Goal: Information Seeking & Learning: Learn about a topic

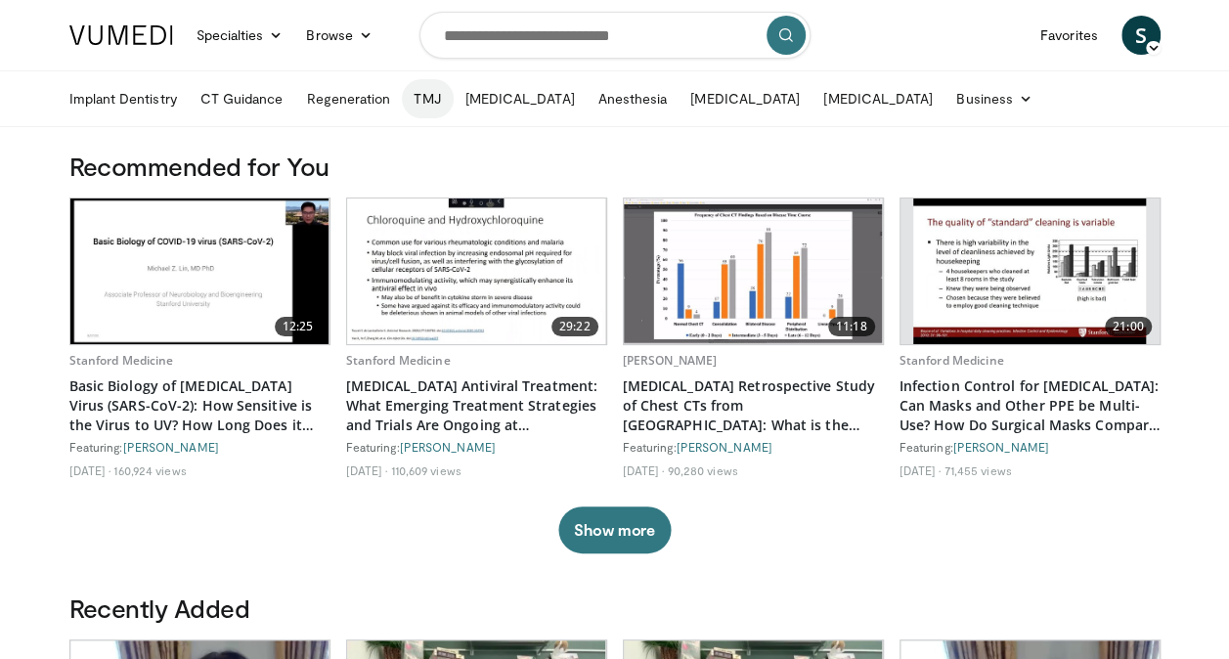
click at [424, 97] on link "TMJ" at bounding box center [427, 98] width 51 height 39
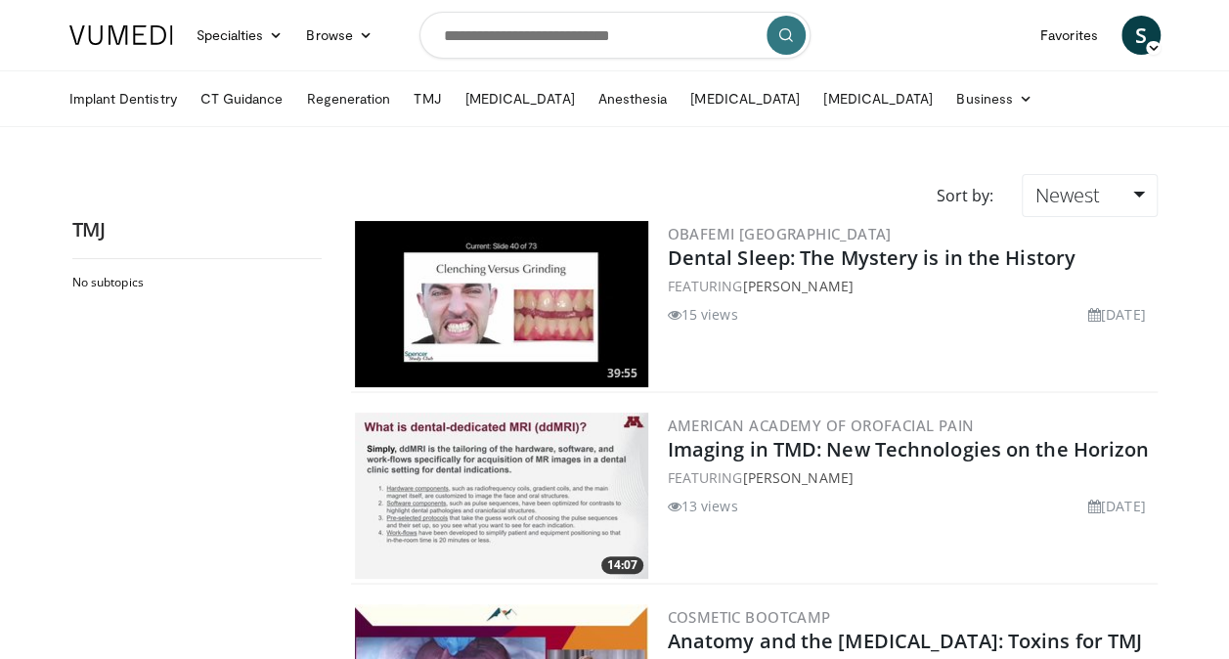
click at [568, 287] on img at bounding box center [501, 304] width 293 height 166
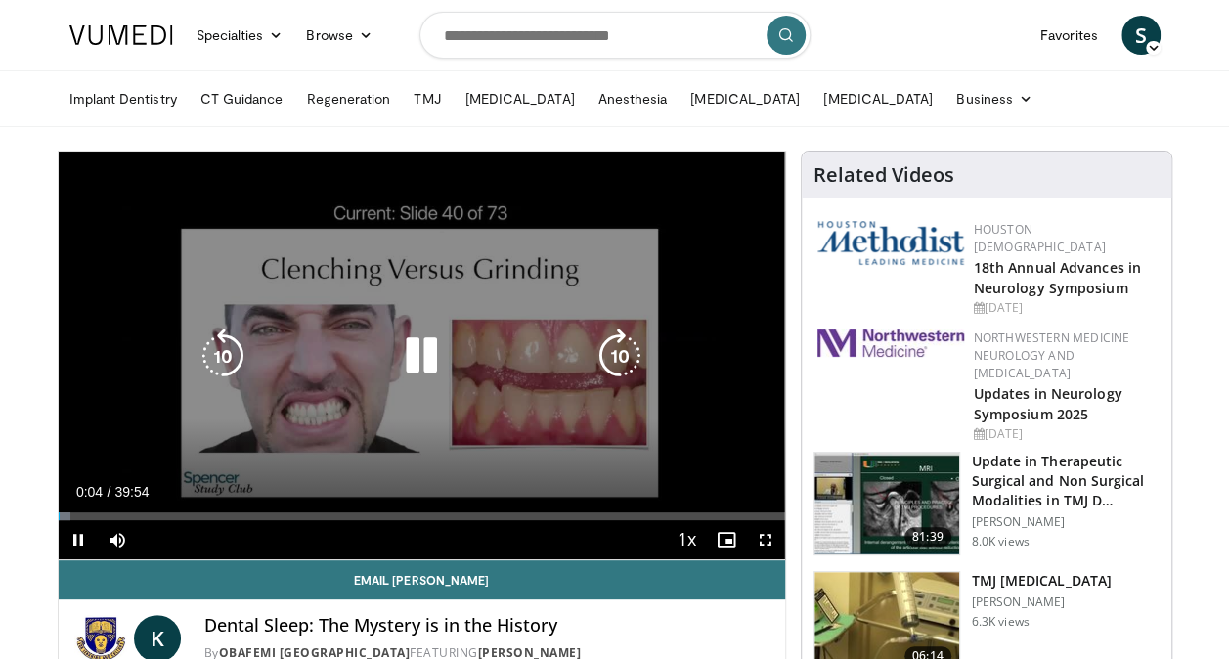
click at [430, 356] on icon "Video Player" at bounding box center [421, 356] width 55 height 55
click at [417, 358] on icon "Video Player" at bounding box center [421, 356] width 55 height 55
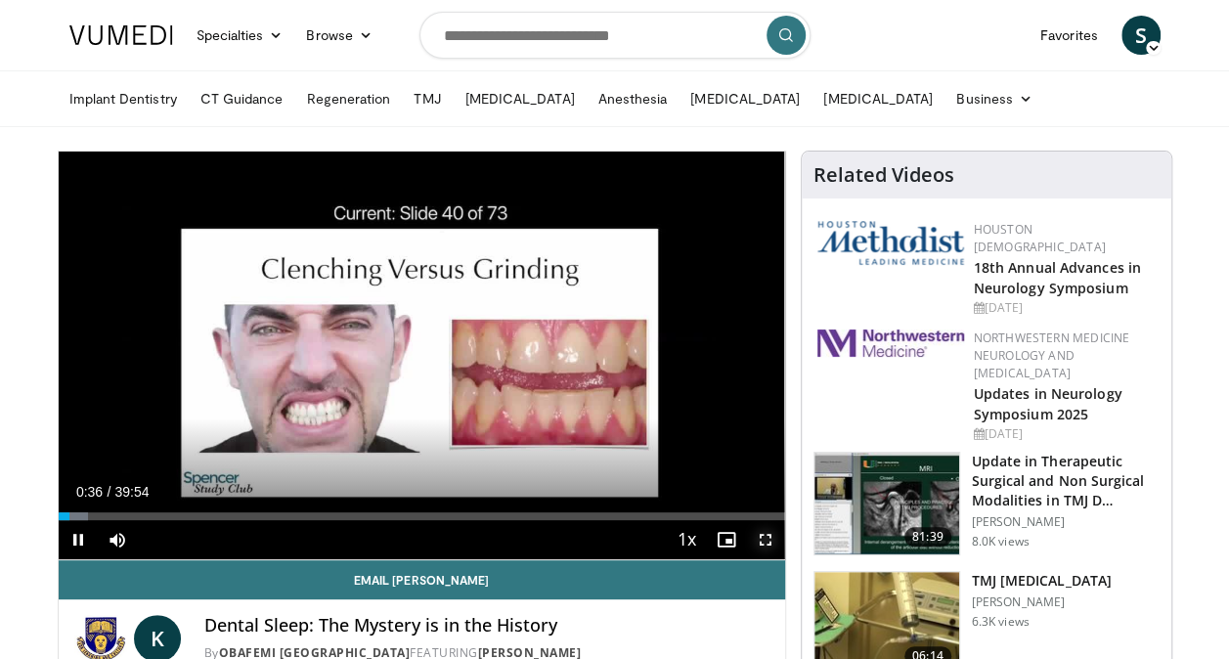
click at [761, 542] on span "Video Player" at bounding box center [765, 539] width 39 height 39
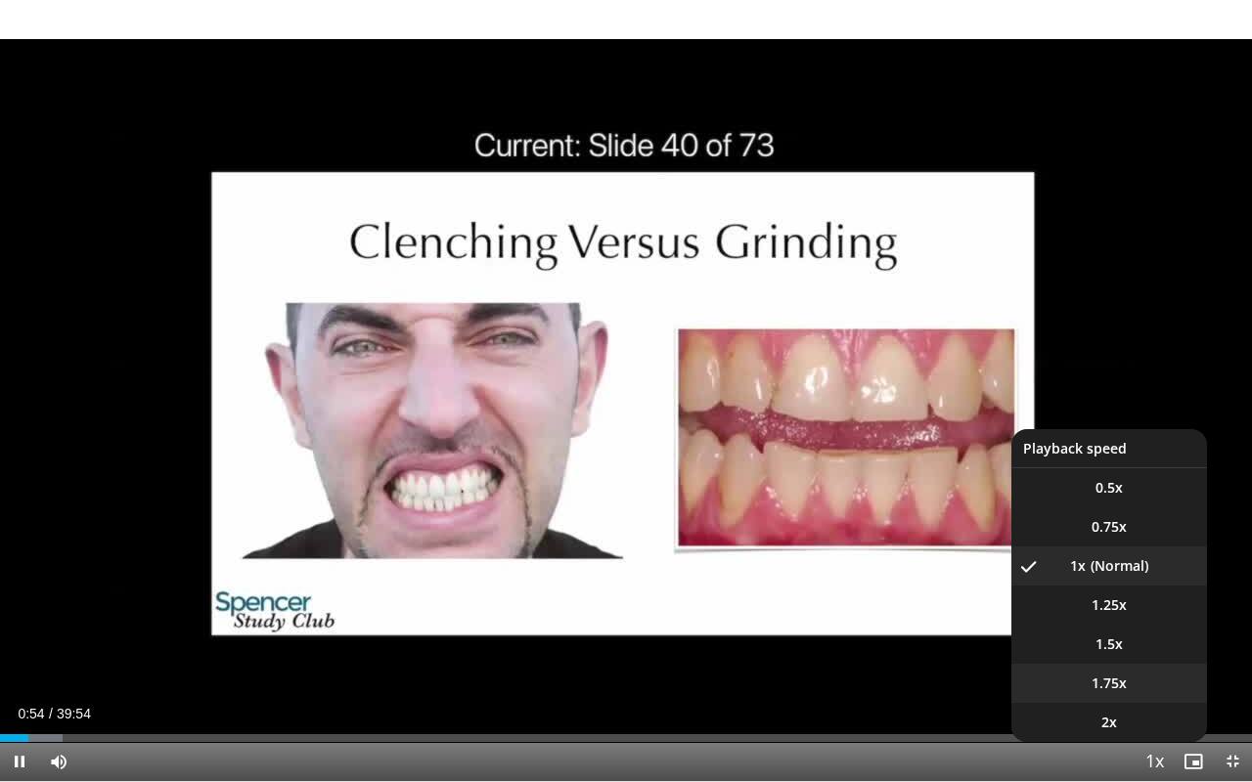
click at [1114, 658] on span "1.75x" at bounding box center [1108, 684] width 35 height 20
click at [1104, 650] on span "1.5x" at bounding box center [1108, 645] width 27 height 20
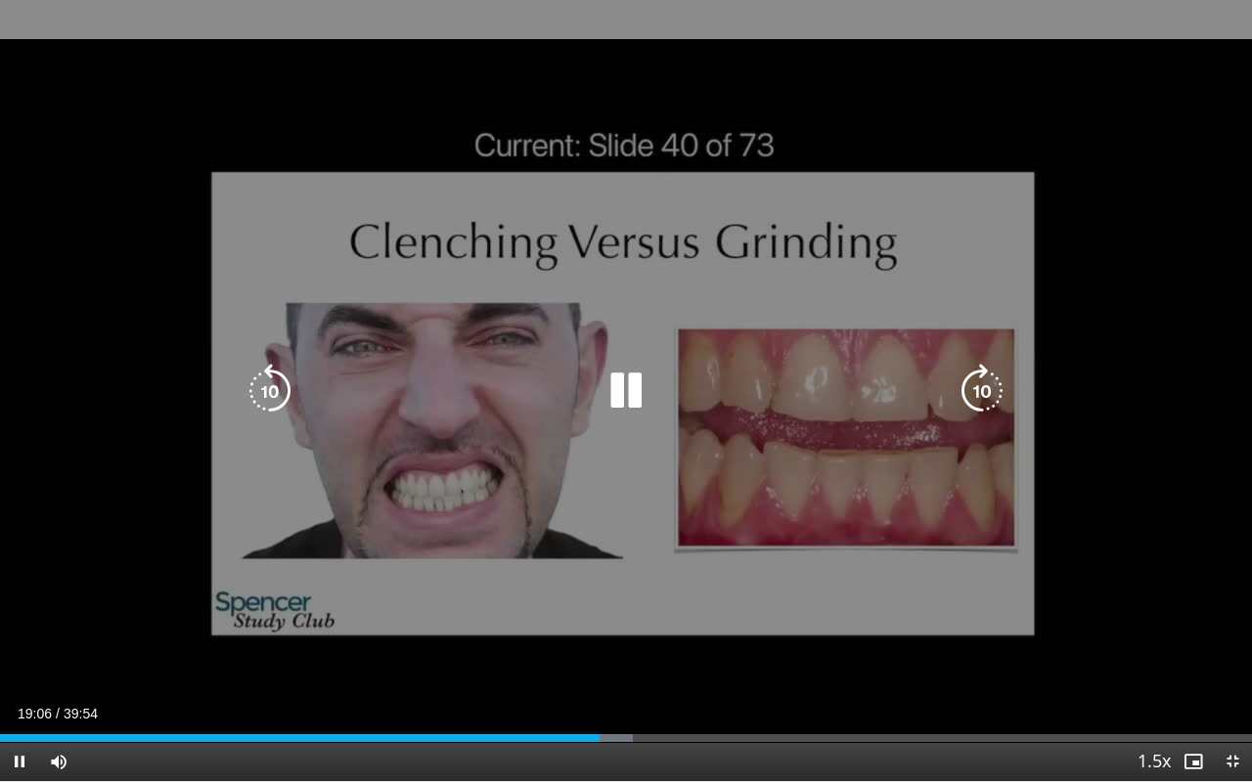
click at [611, 378] on icon "Video Player" at bounding box center [626, 391] width 55 height 55
click at [260, 399] on icon "Video Player" at bounding box center [270, 391] width 55 height 55
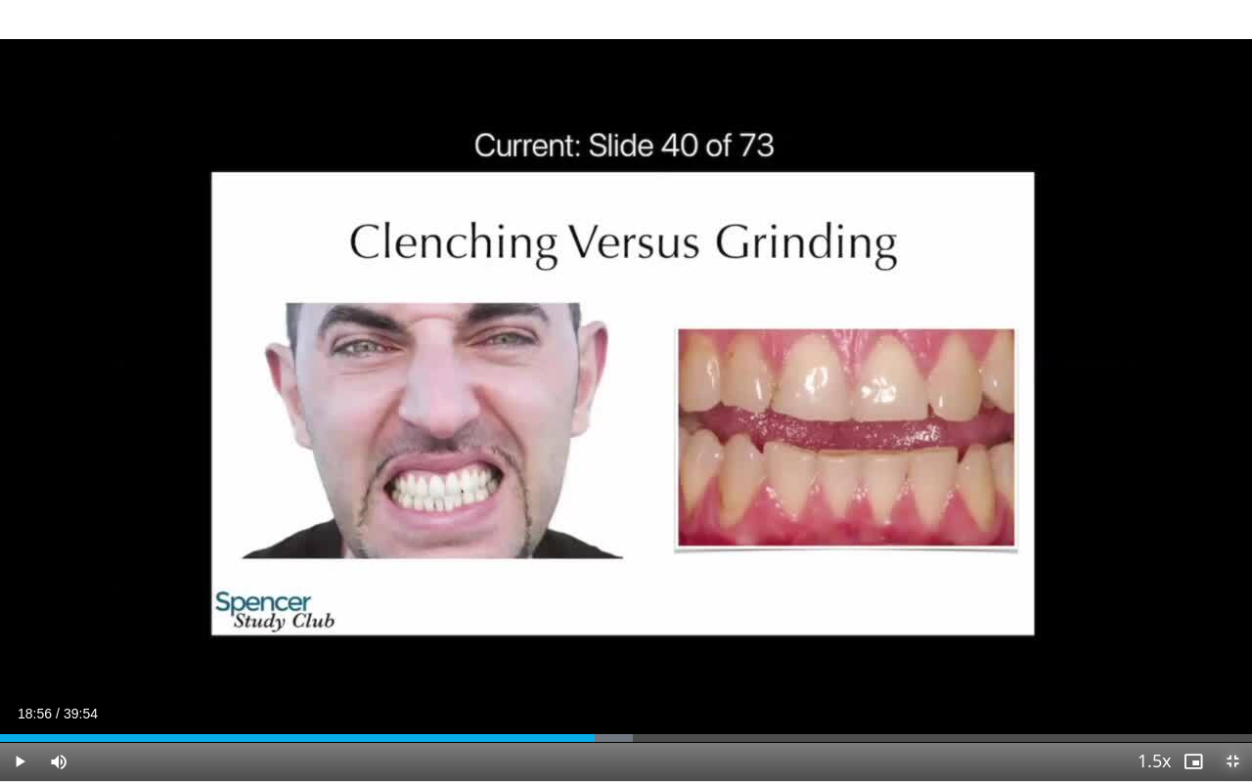
click at [1226, 658] on span "Video Player" at bounding box center [1232, 761] width 39 height 39
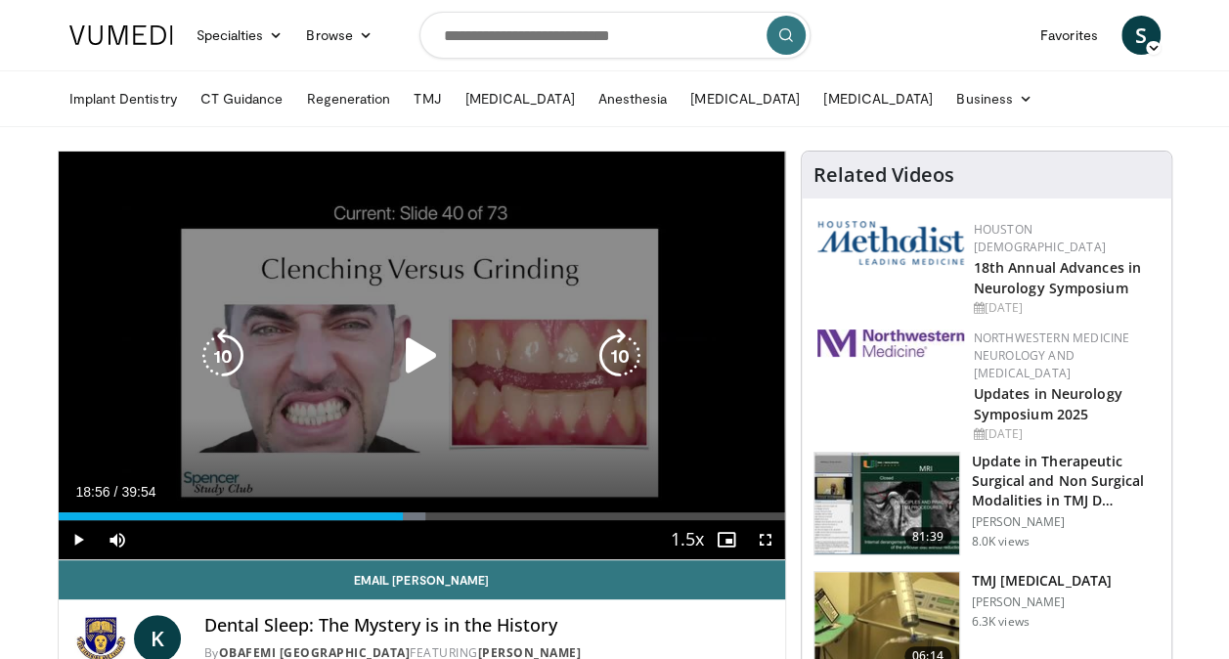
click at [407, 362] on icon "Video Player" at bounding box center [421, 356] width 55 height 55
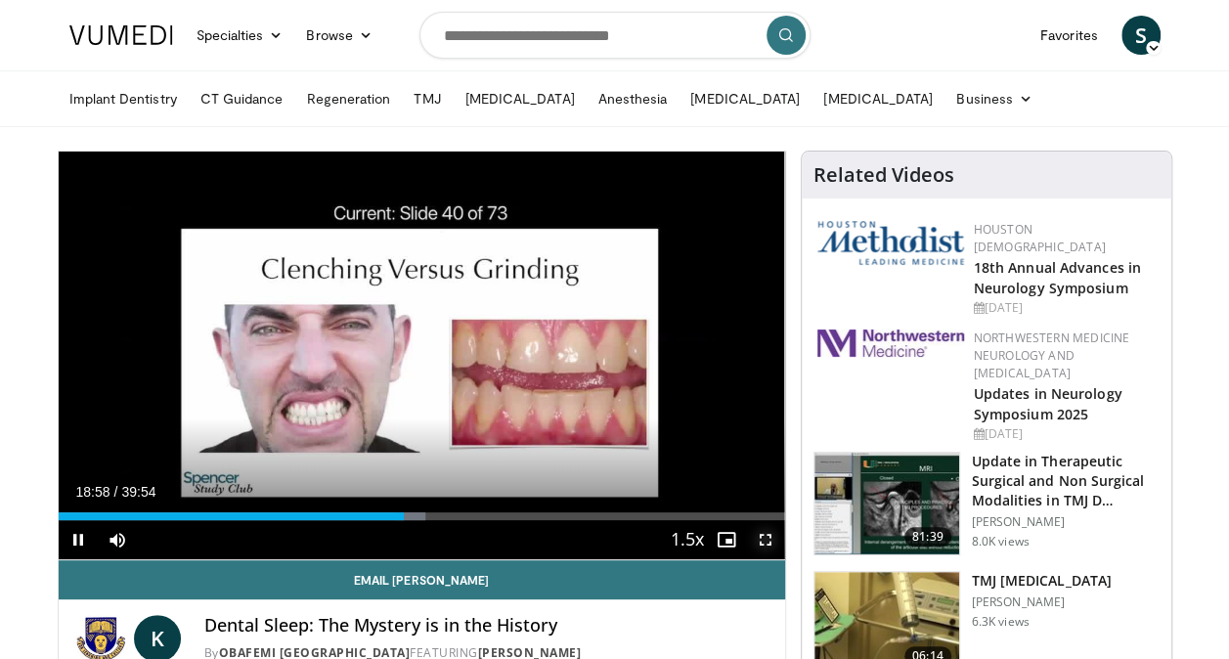
click at [763, 539] on span "Video Player" at bounding box center [765, 539] width 39 height 39
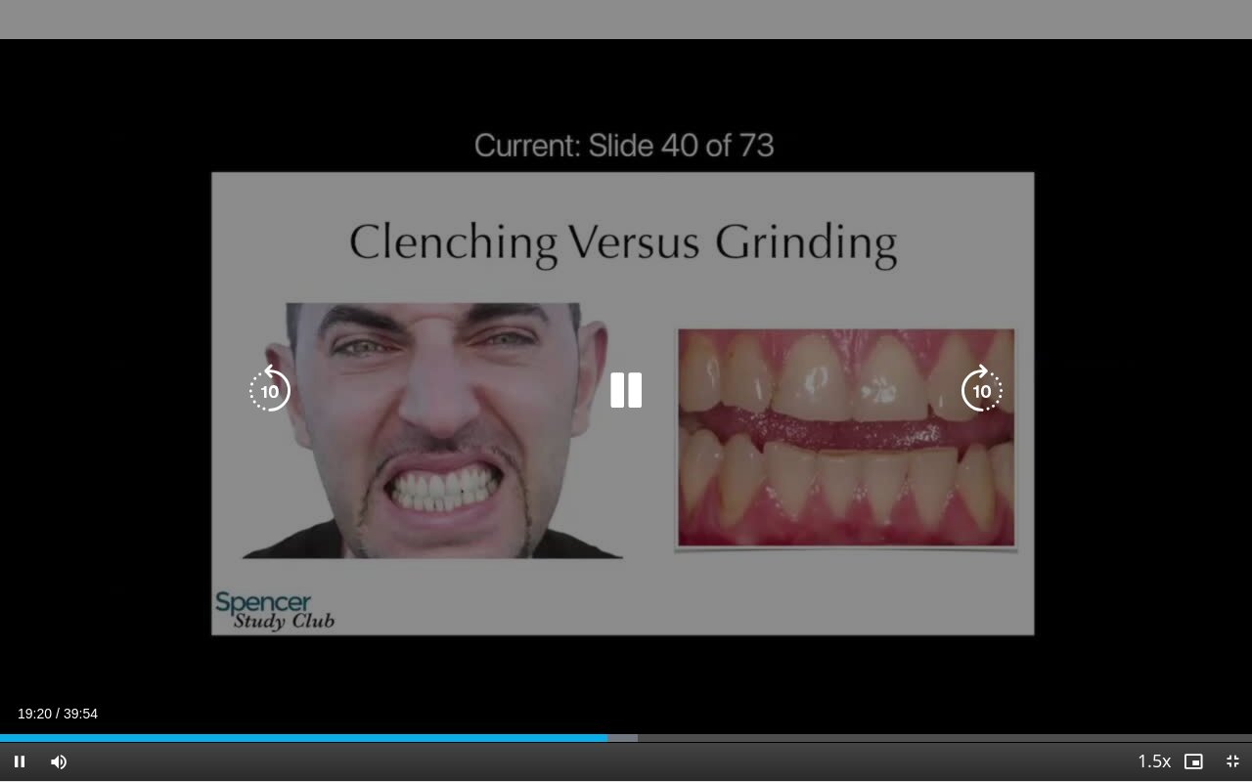
click at [0, 307] on div "10 seconds Tap to unmute" at bounding box center [626, 390] width 1252 height 781
click at [604, 389] on icon "Video Player" at bounding box center [626, 391] width 55 height 55
click at [621, 382] on icon "Video Player" at bounding box center [626, 391] width 55 height 55
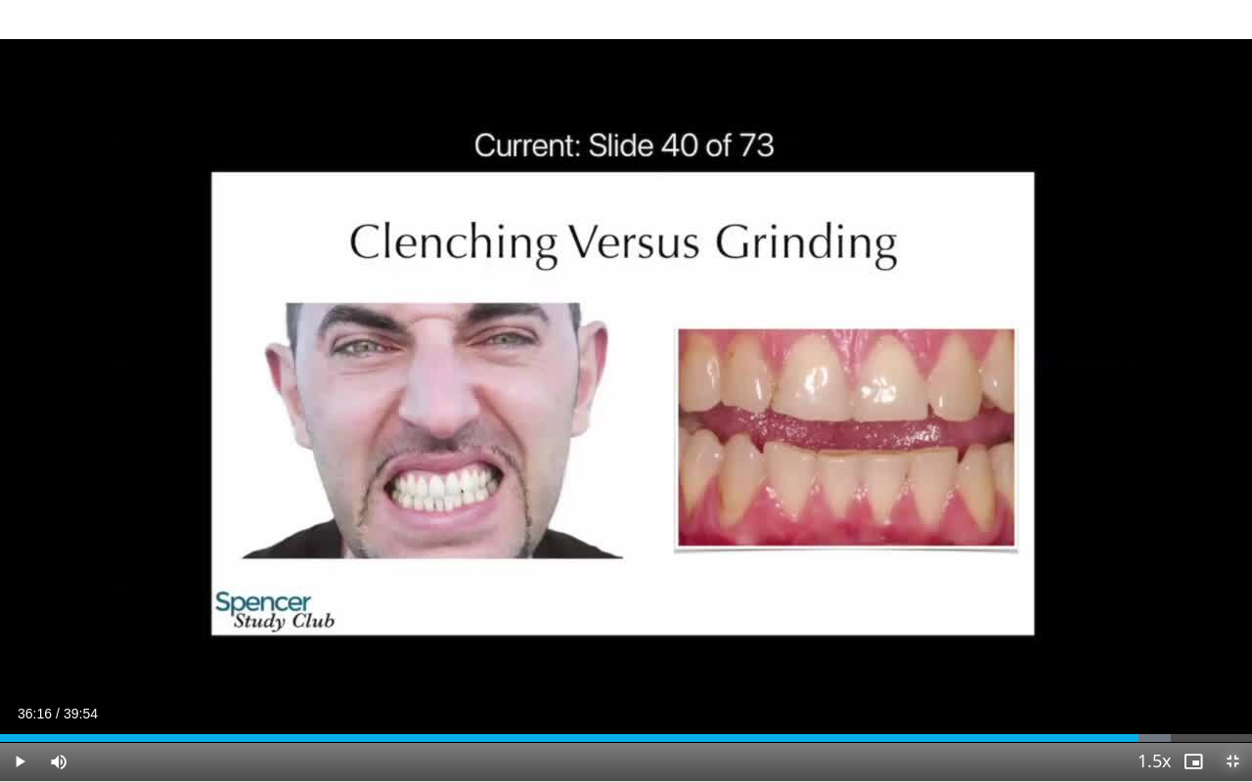
click at [1229, 658] on span "Video Player" at bounding box center [1232, 761] width 39 height 39
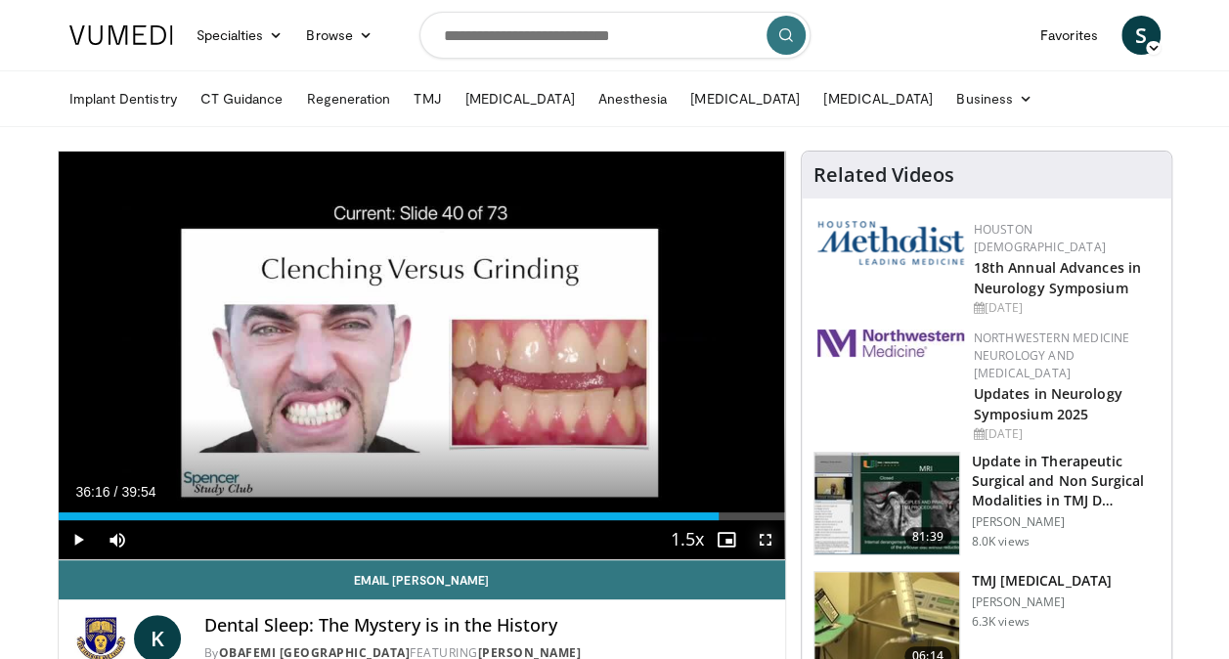
click at [759, 535] on span "Video Player" at bounding box center [765, 539] width 39 height 39
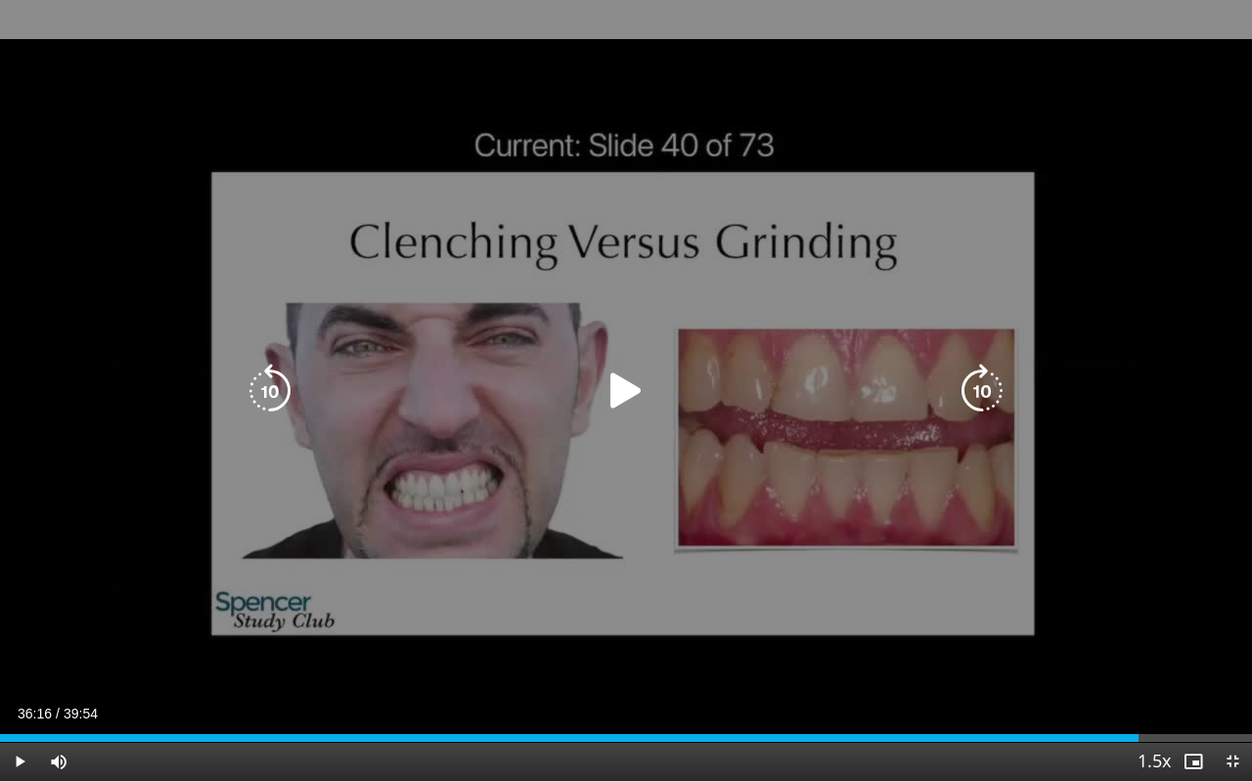
click at [636, 378] on icon "Video Player" at bounding box center [626, 391] width 55 height 55
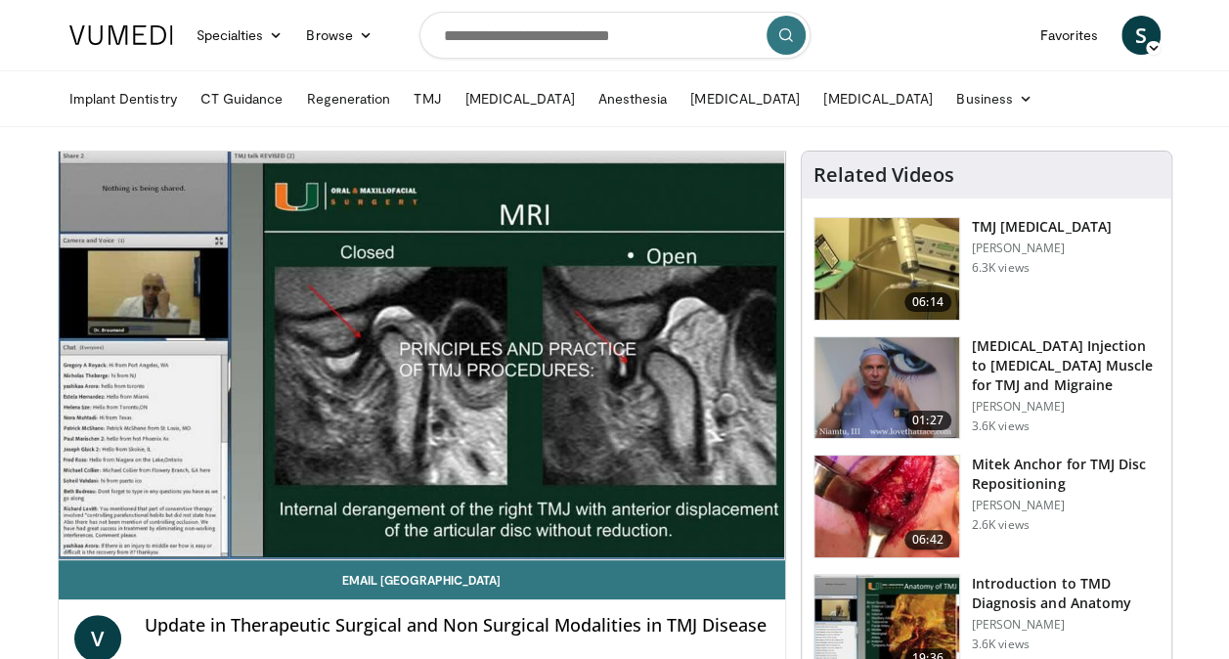
click at [1010, 366] on h3 "[MEDICAL_DATA] Injection to [MEDICAL_DATA] Muscle for TMJ and Migraine" at bounding box center [1066, 365] width 188 height 59
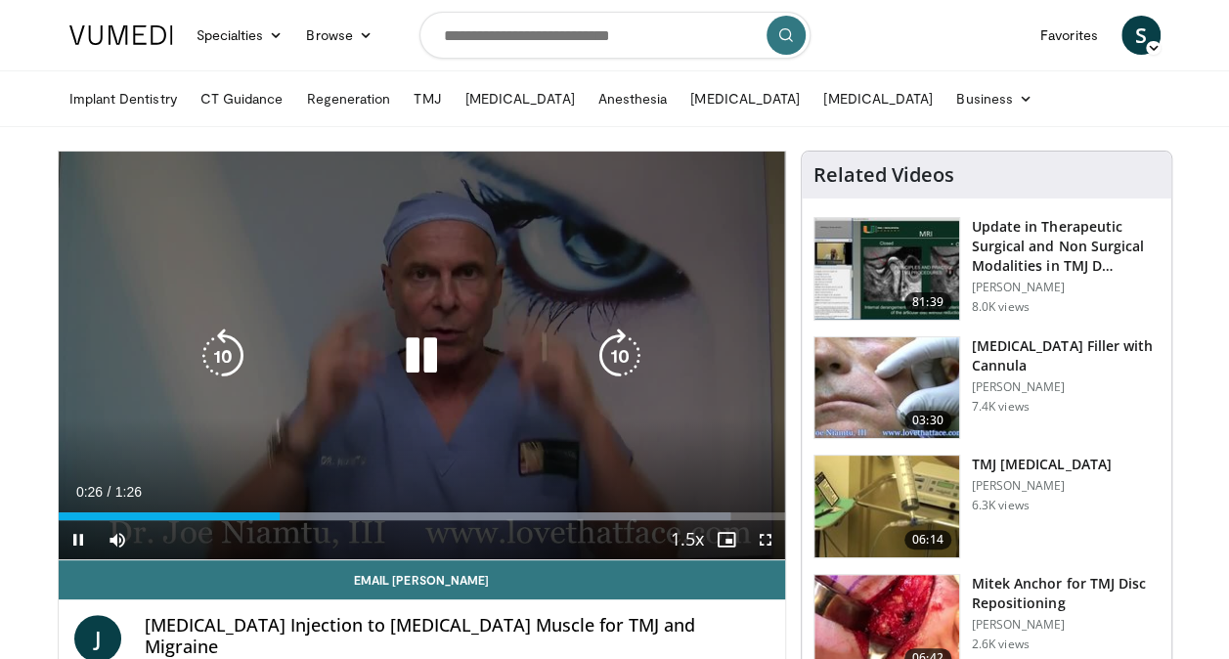
click at [413, 366] on icon "Video Player" at bounding box center [421, 356] width 55 height 55
click at [421, 354] on icon "Video Player" at bounding box center [421, 356] width 55 height 55
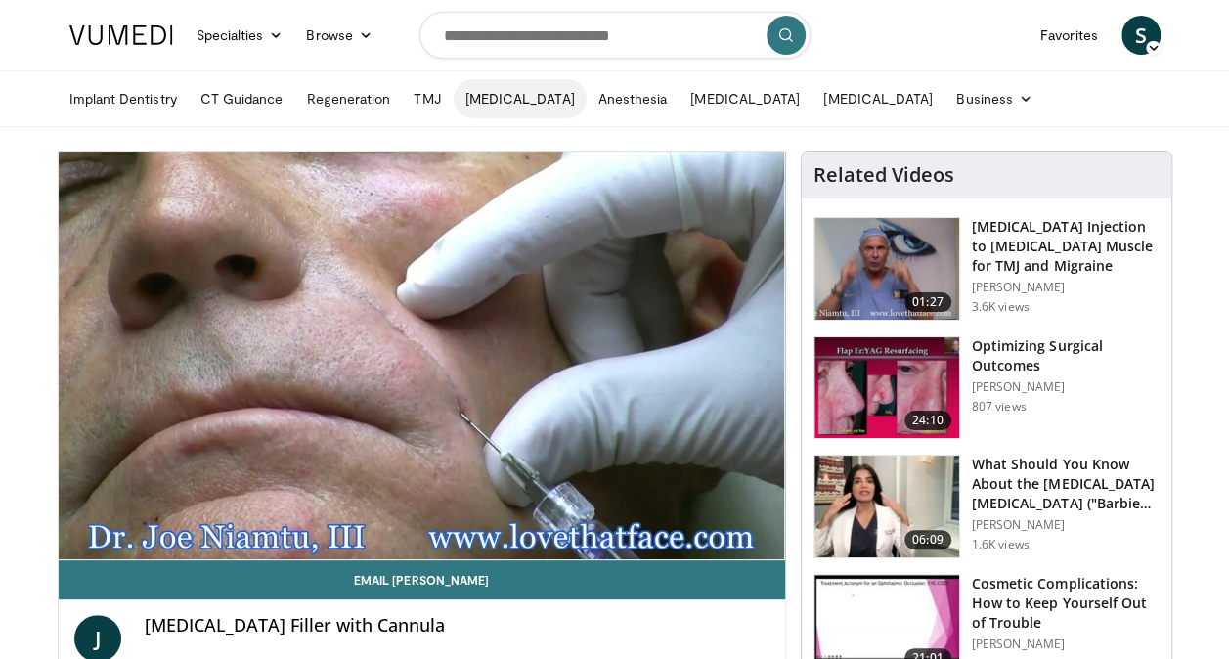
click at [503, 102] on link "[MEDICAL_DATA]" at bounding box center [520, 98] width 133 height 39
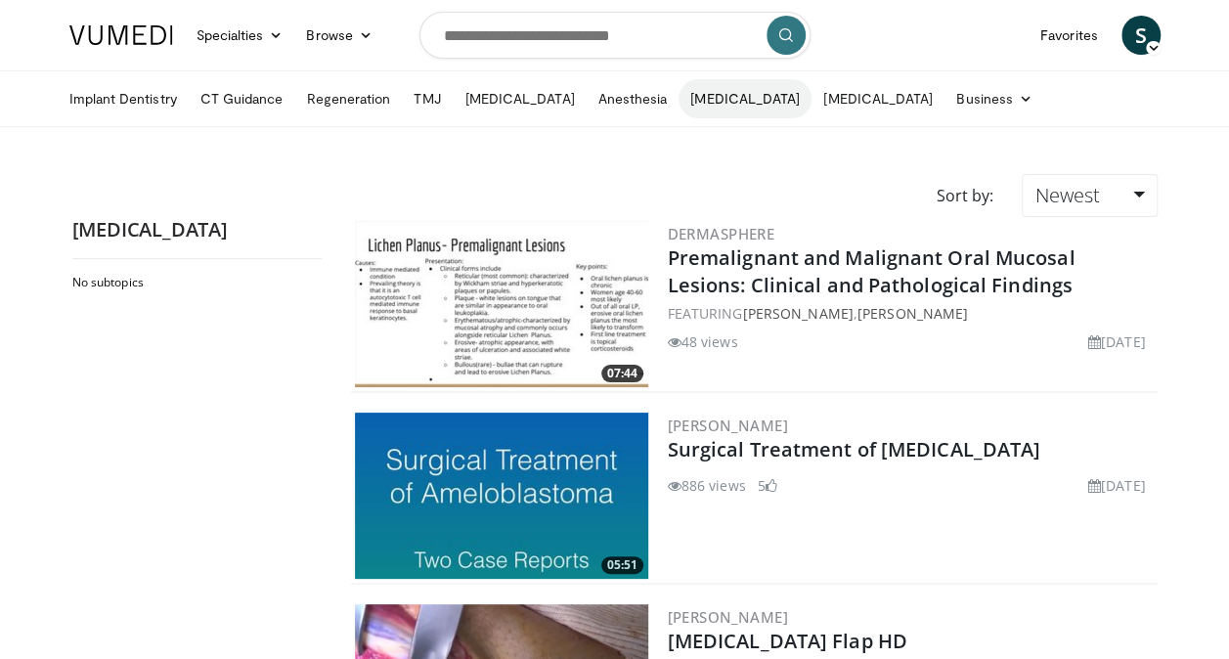
click at [704, 98] on link "[MEDICAL_DATA]" at bounding box center [745, 98] width 133 height 39
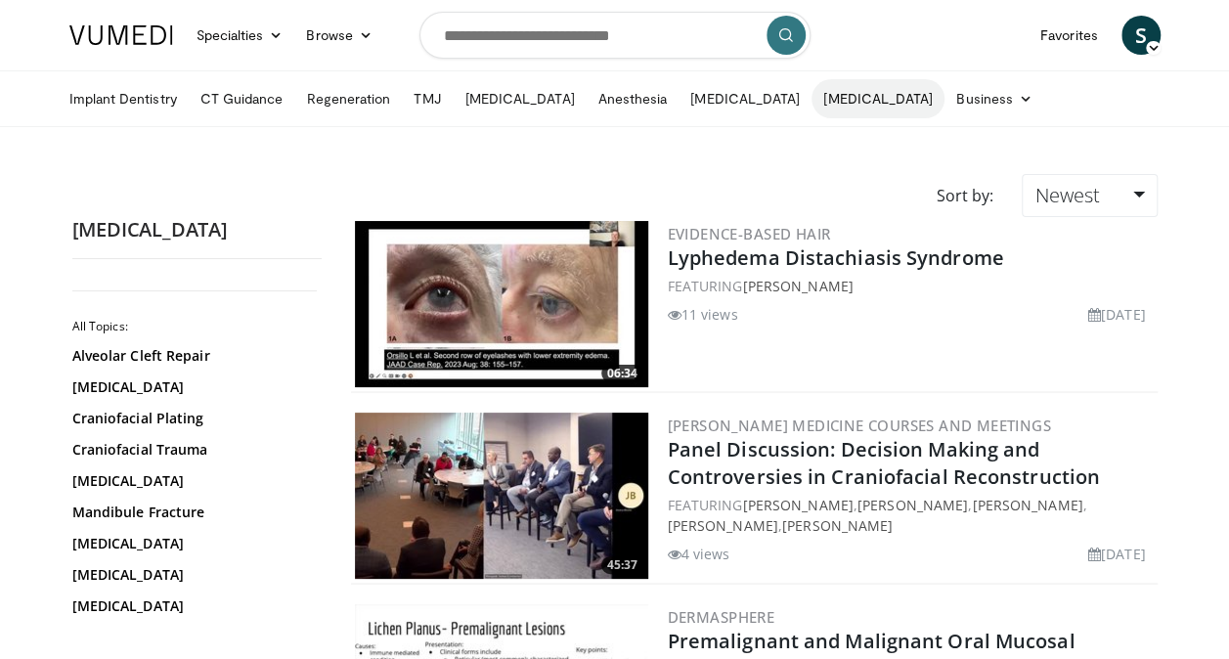
click at [881, 101] on link "[MEDICAL_DATA]" at bounding box center [878, 98] width 133 height 39
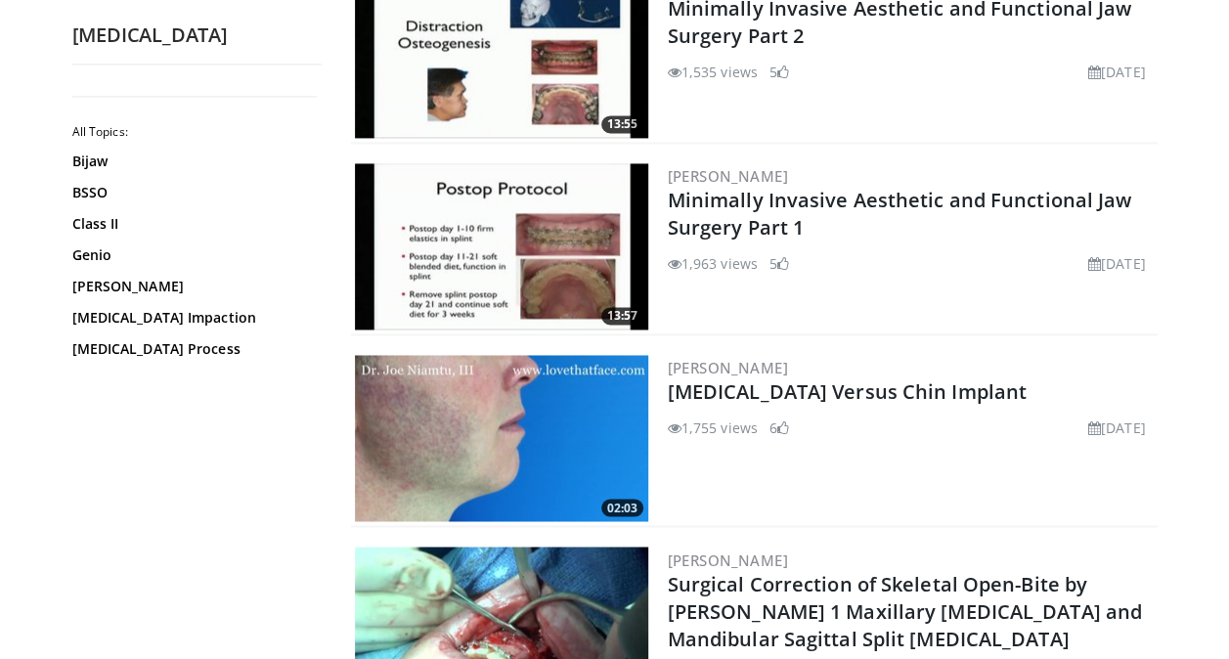
scroll to position [1369, 0]
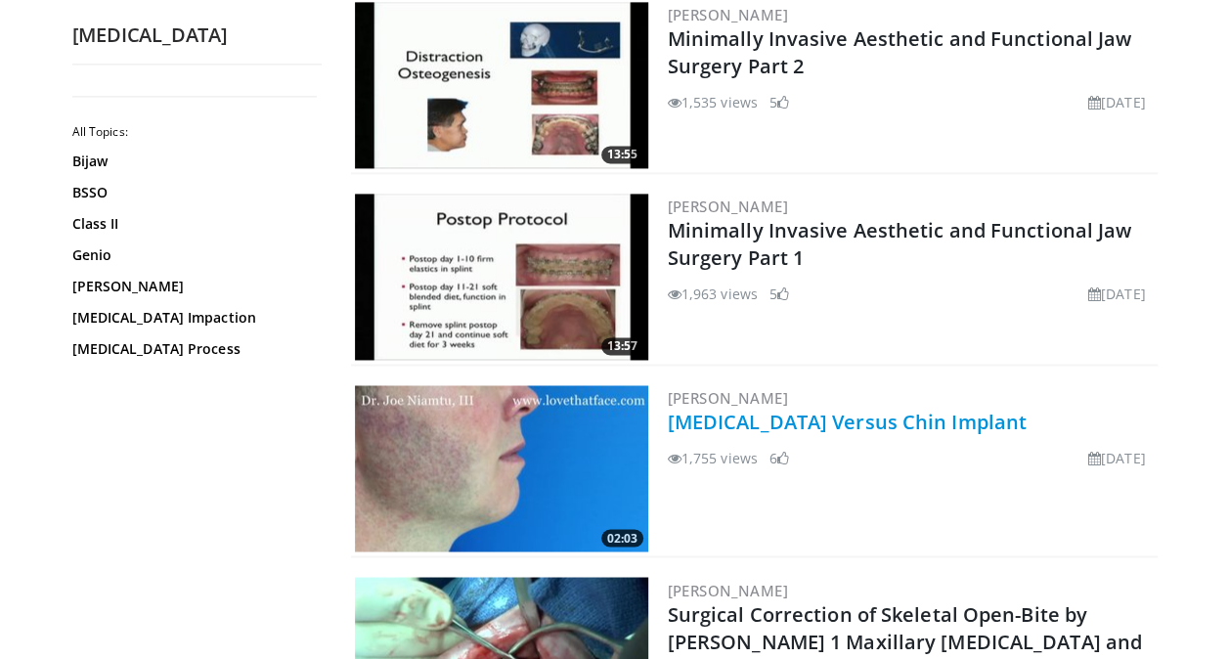
click at [685, 419] on link "[MEDICAL_DATA] Versus Chin Implant" at bounding box center [847, 422] width 359 height 26
